Goal: Task Accomplishment & Management: Use online tool/utility

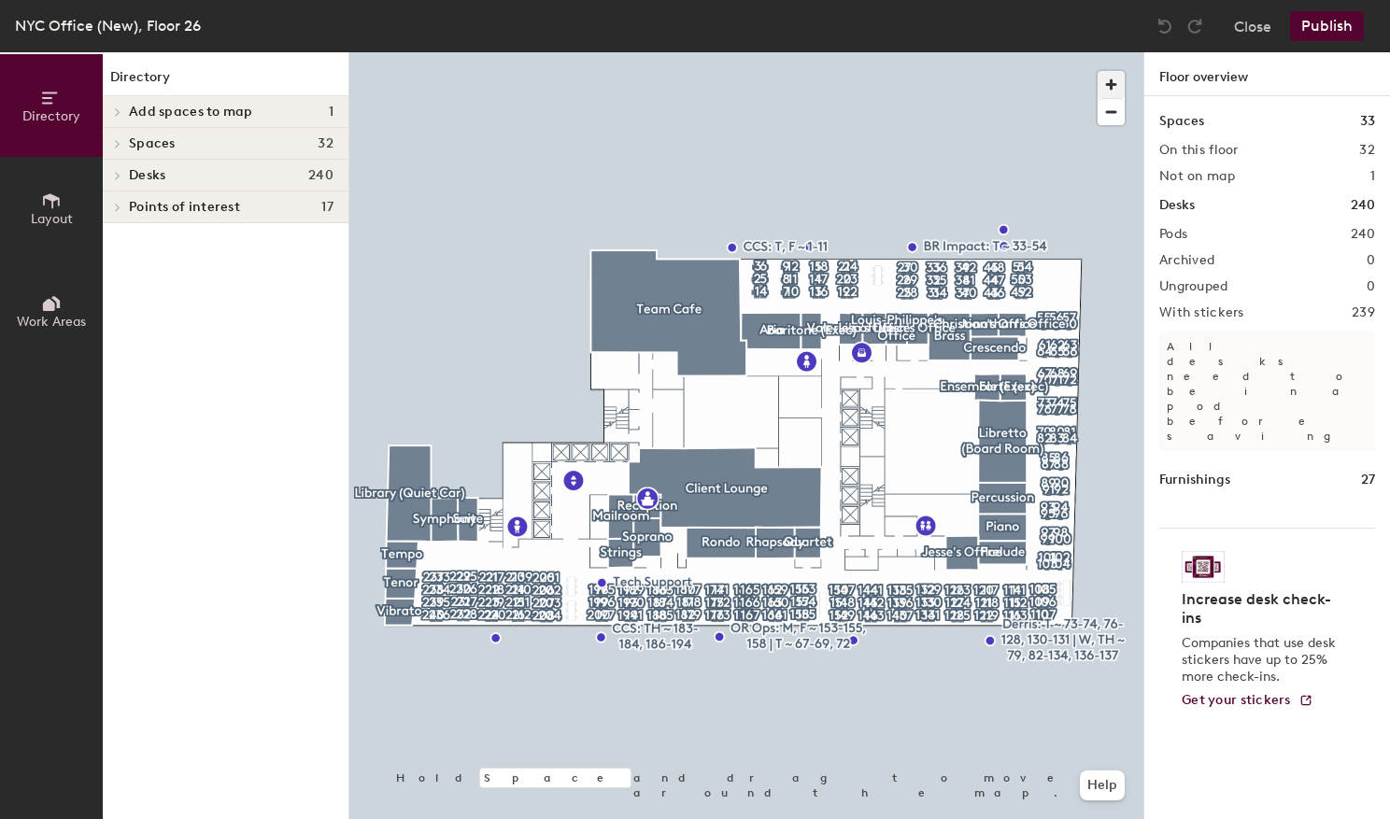
click at [1099, 97] on span "button" at bounding box center [1110, 84] width 27 height 27
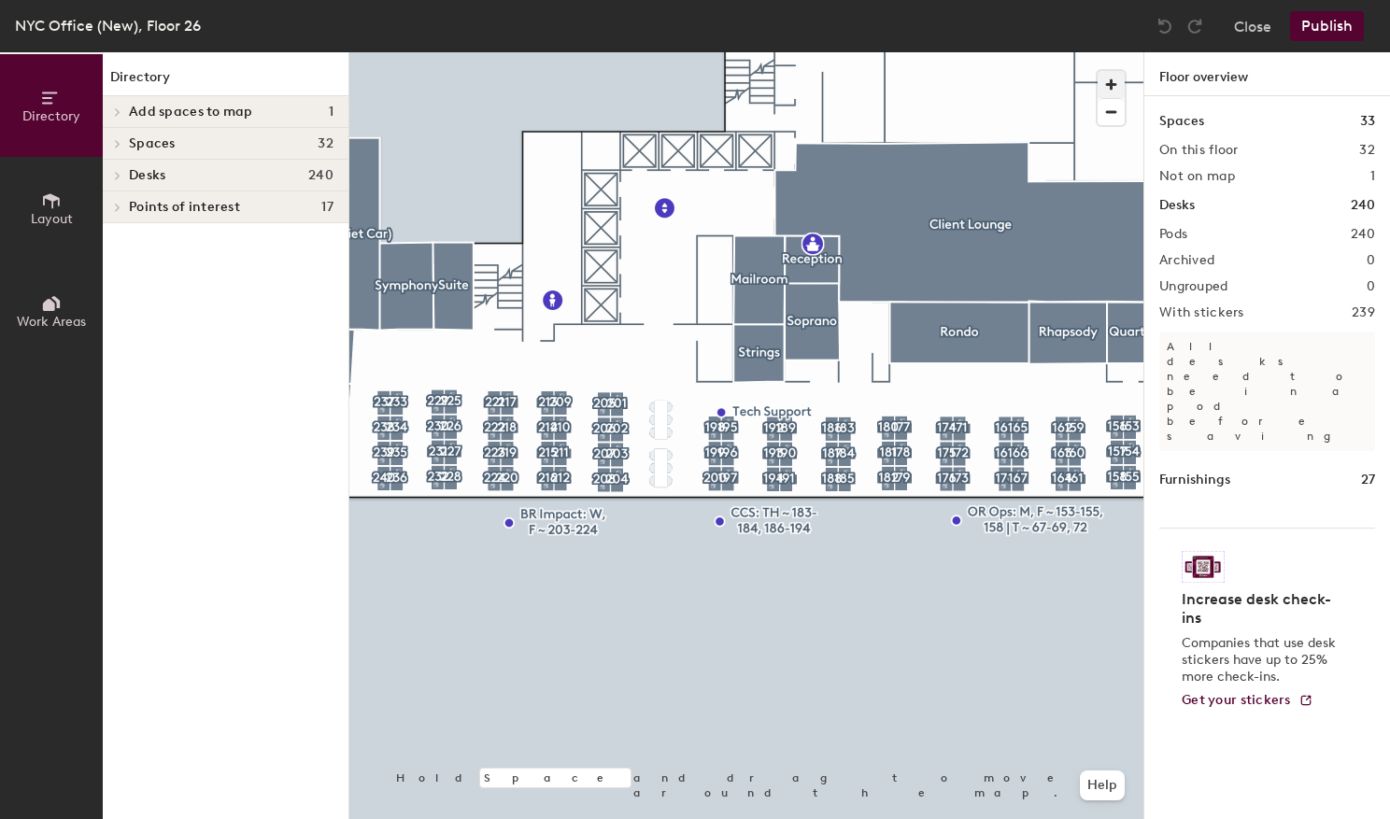
click at [1113, 79] on span "button" at bounding box center [1110, 84] width 27 height 27
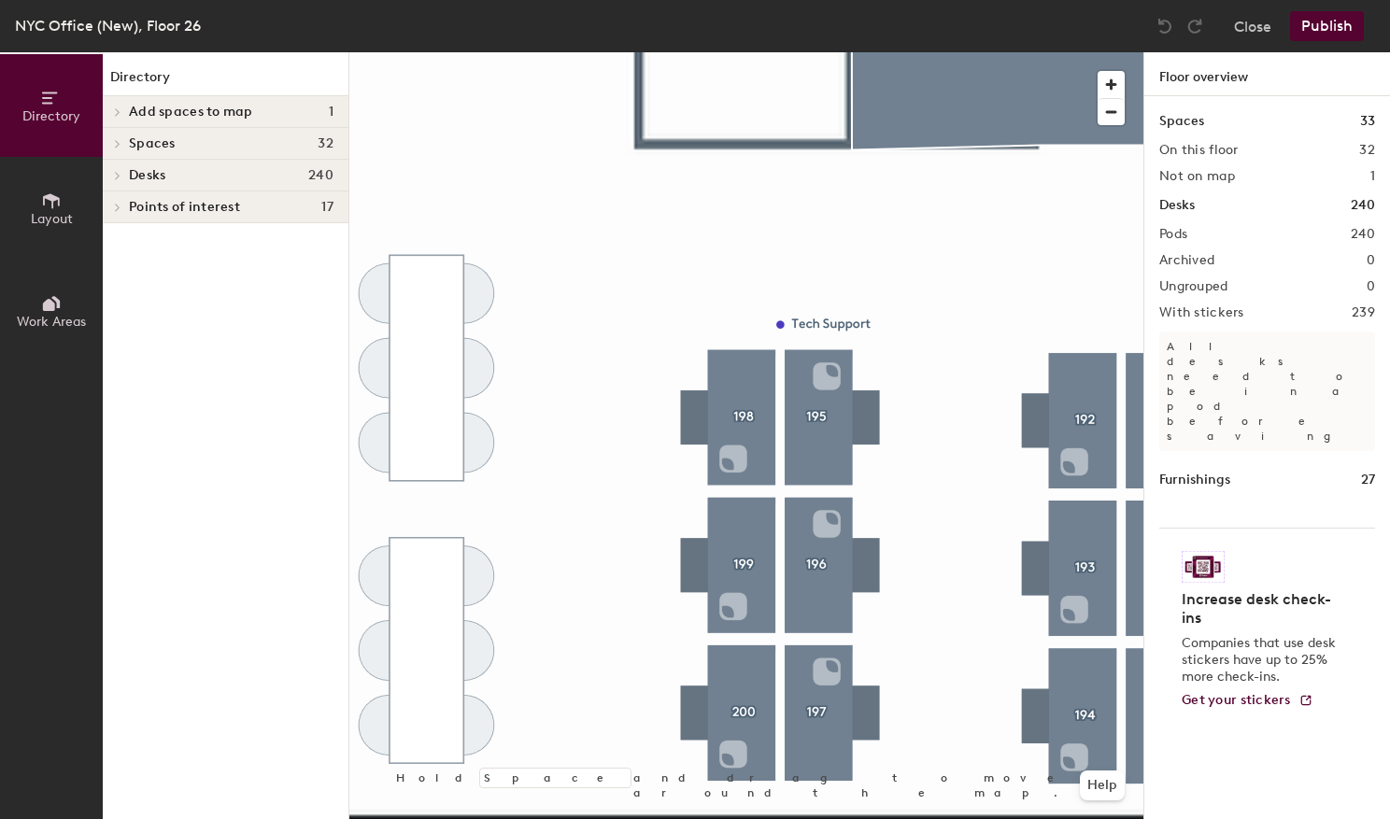
click at [1125, 80] on div at bounding box center [1115, 94] width 36 height 64
click at [1113, 80] on span "button" at bounding box center [1110, 84] width 27 height 27
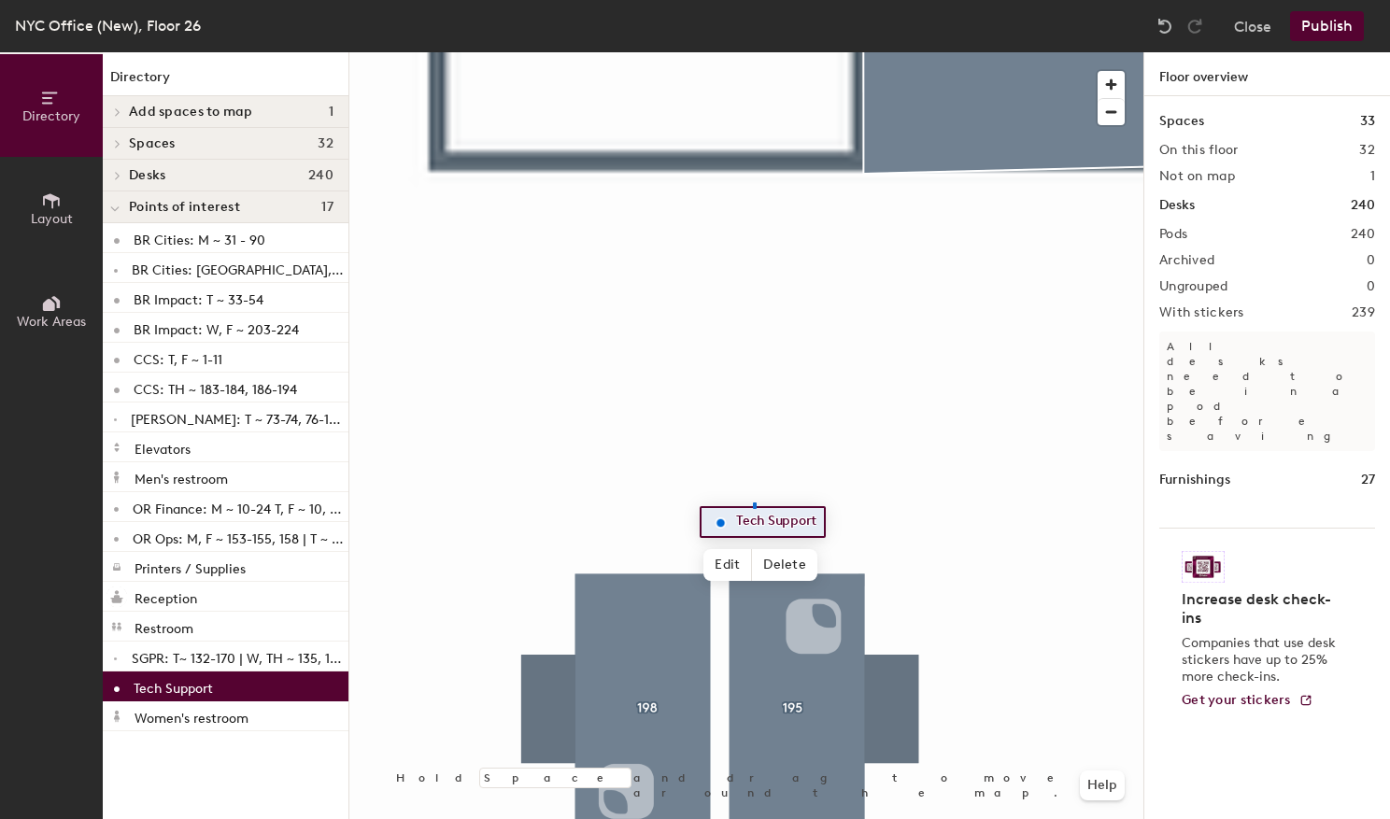
click at [753, 52] on div at bounding box center [746, 52] width 794 height 0
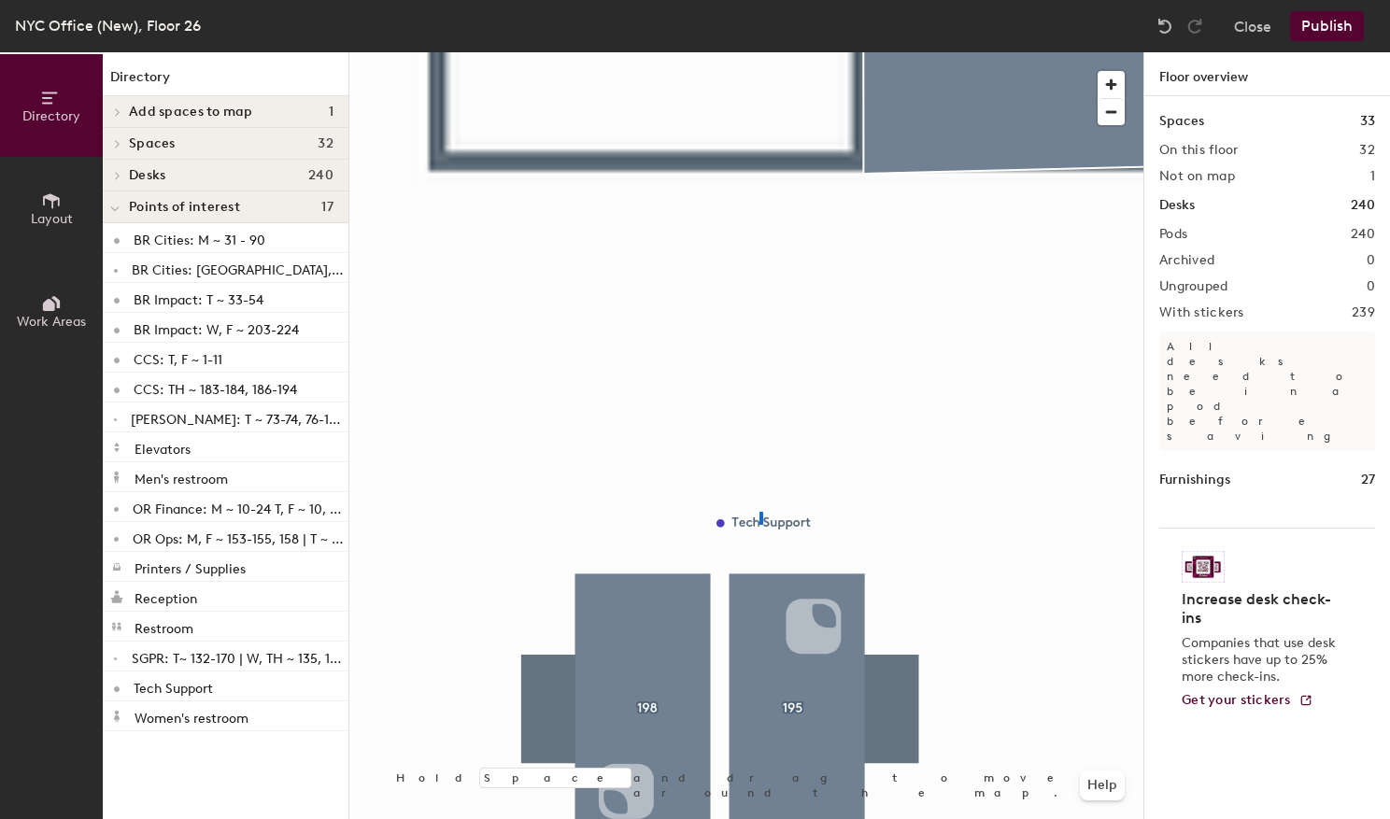
click at [759, 52] on div at bounding box center [746, 52] width 794 height 0
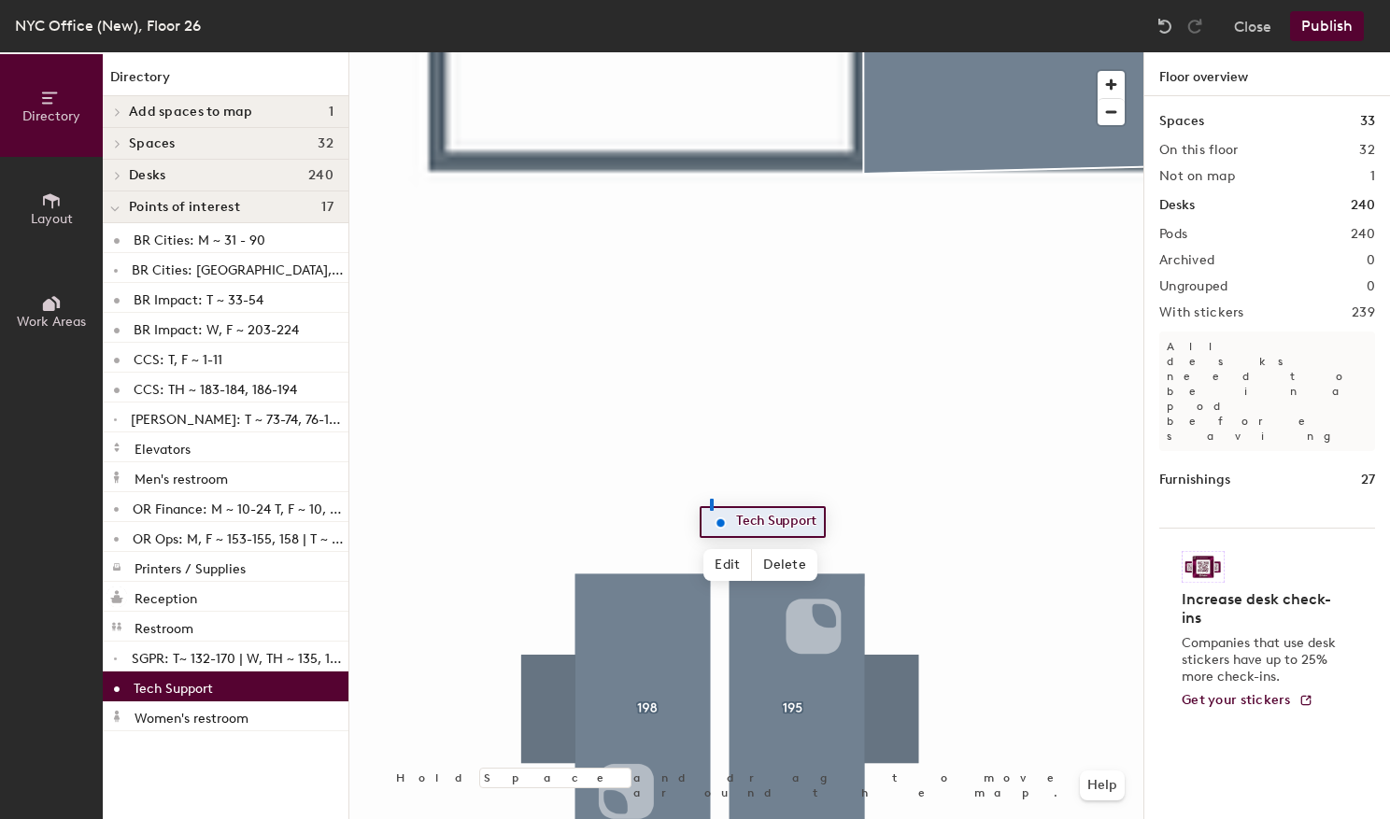
click at [711, 52] on div at bounding box center [746, 52] width 794 height 0
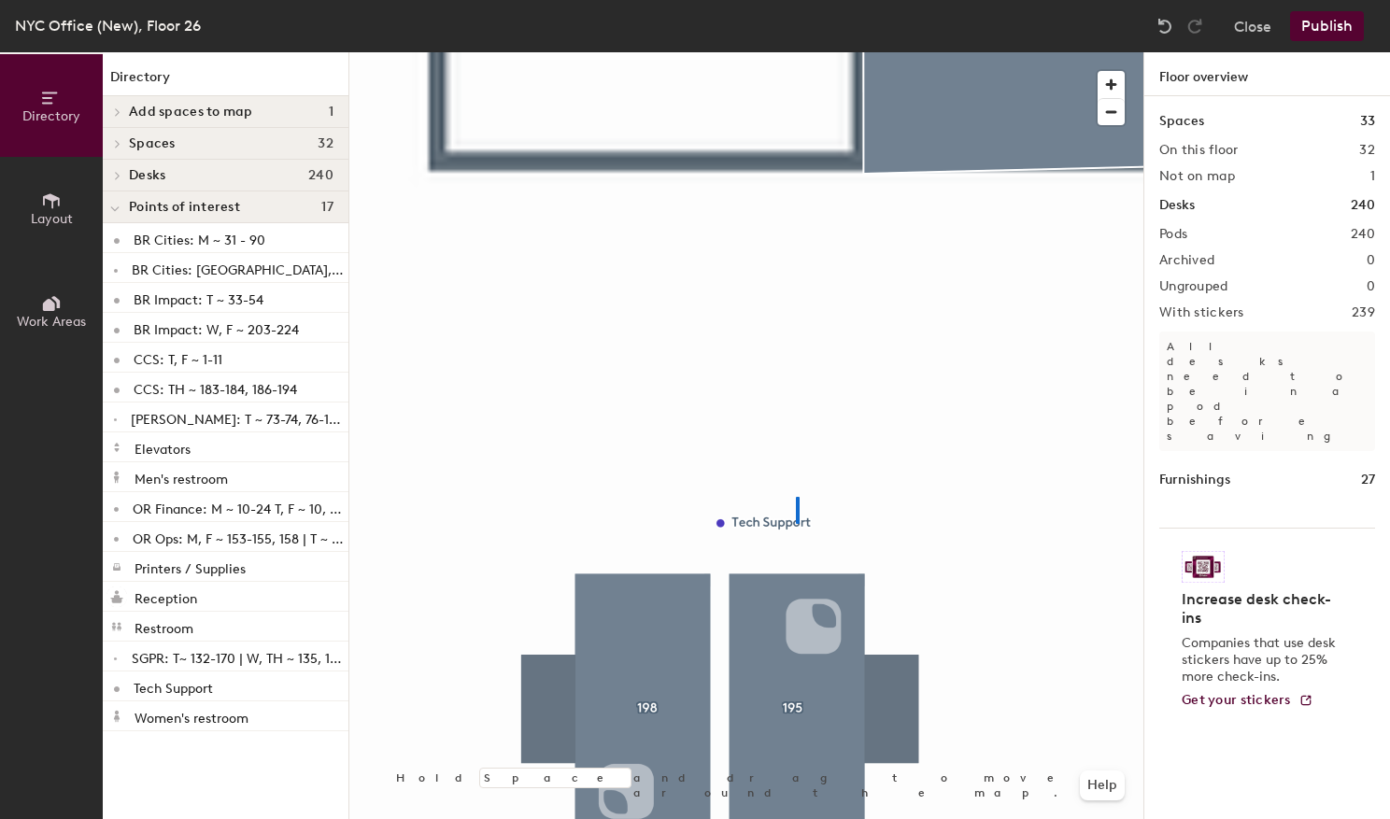
click at [796, 52] on div at bounding box center [746, 52] width 794 height 0
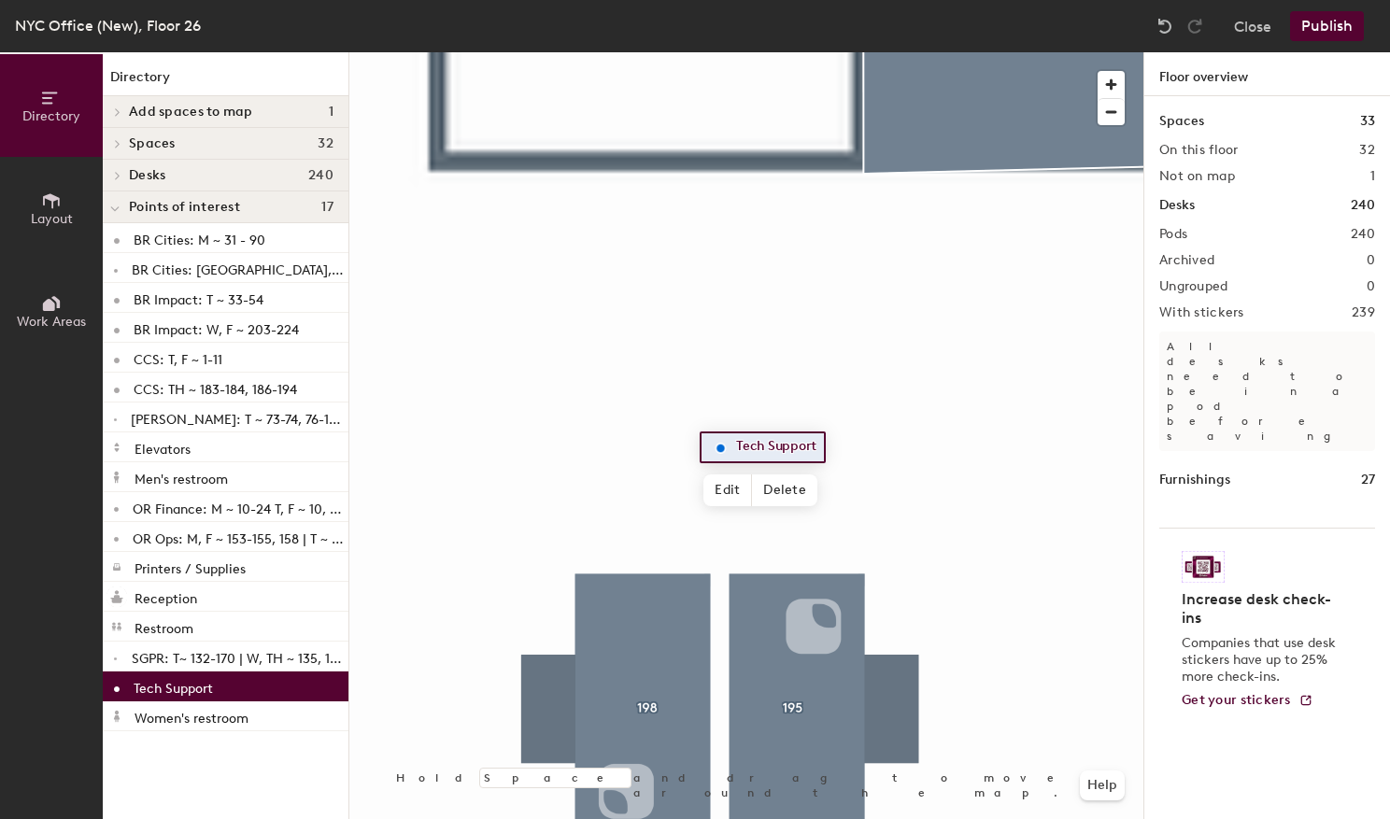
click at [974, 52] on div at bounding box center [746, 52] width 794 height 0
click at [959, 52] on div at bounding box center [746, 52] width 794 height 0
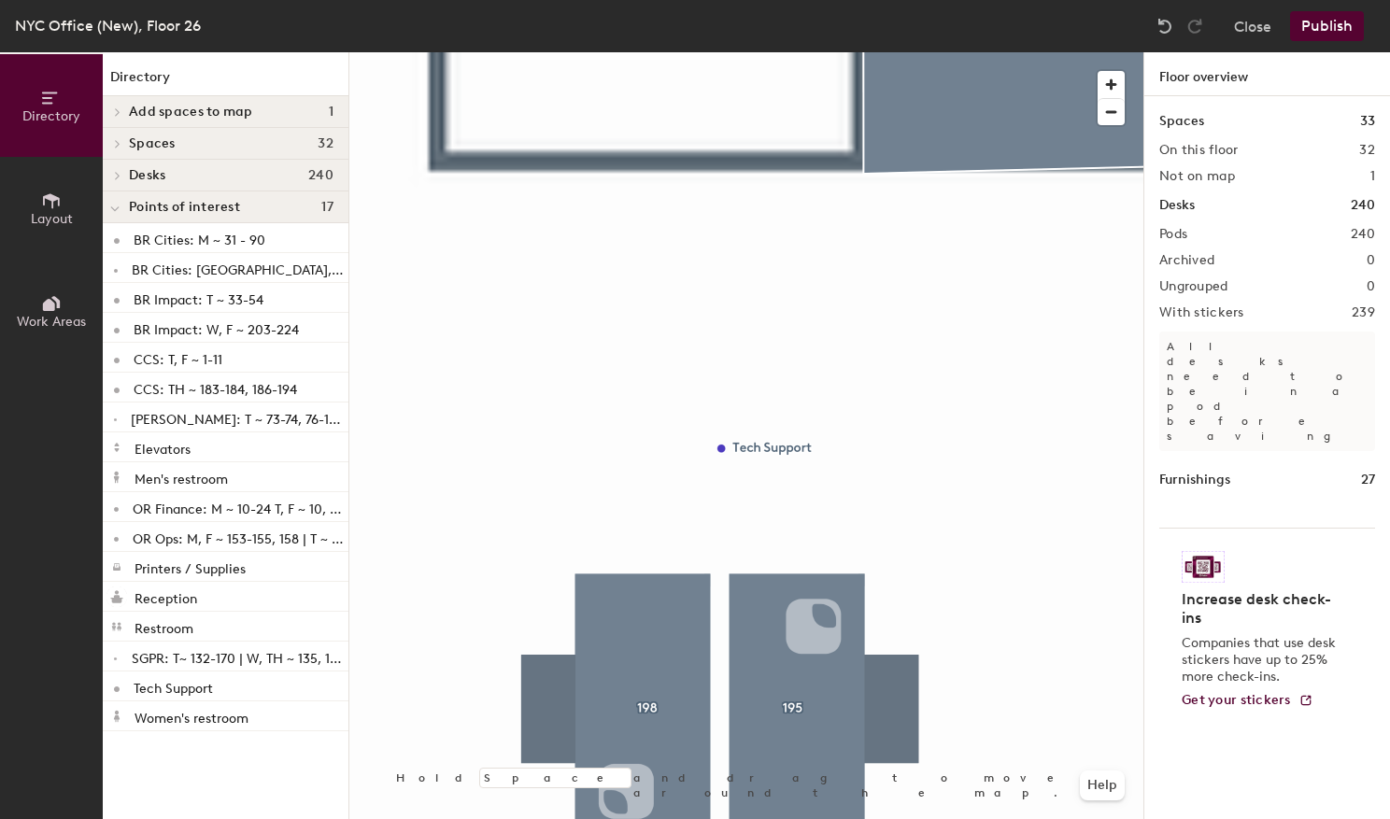
click at [1314, 40] on button "Publish" at bounding box center [1327, 26] width 74 height 30
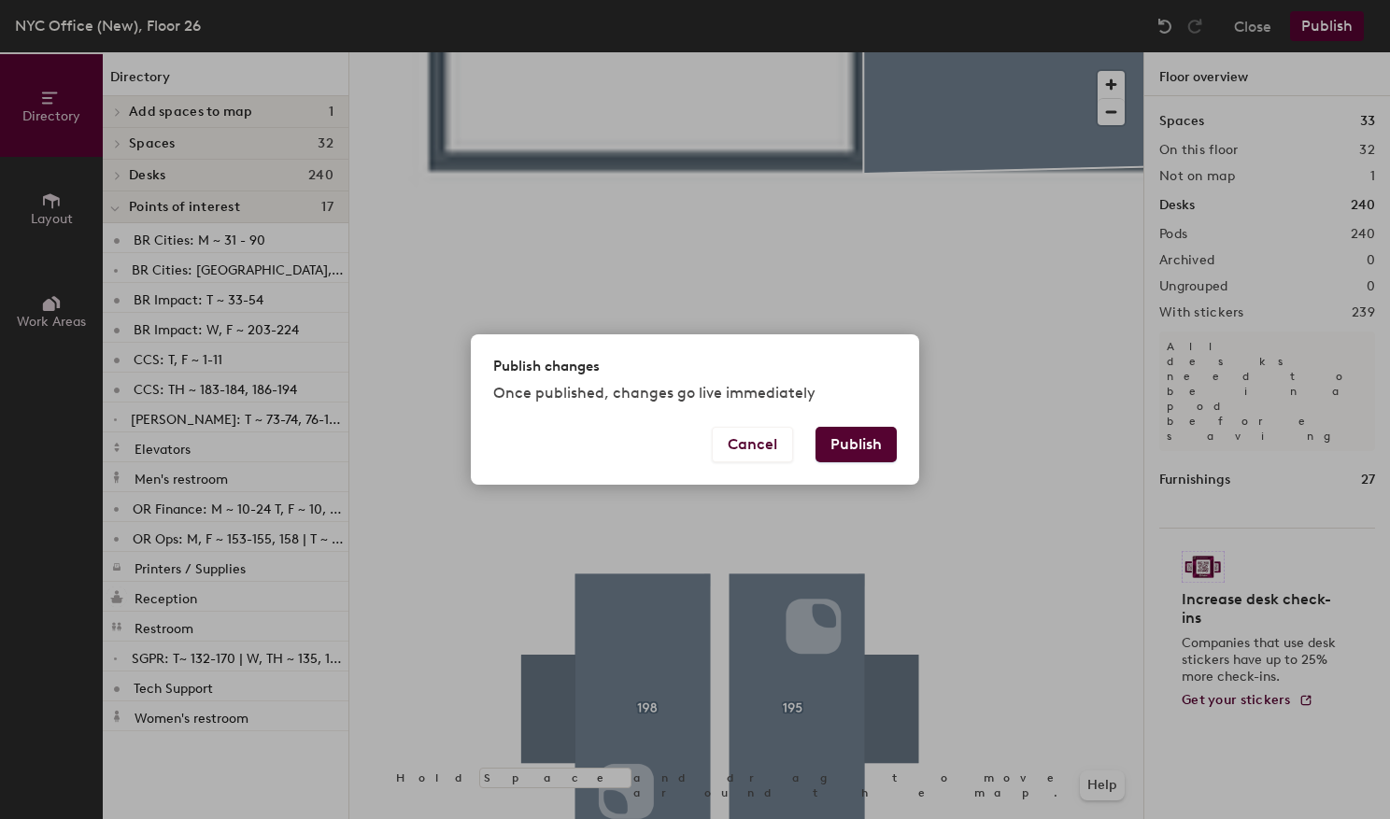
click at [855, 454] on button "Publish" at bounding box center [855, 444] width 81 height 35
